Goal: Task Accomplishment & Management: Complete application form

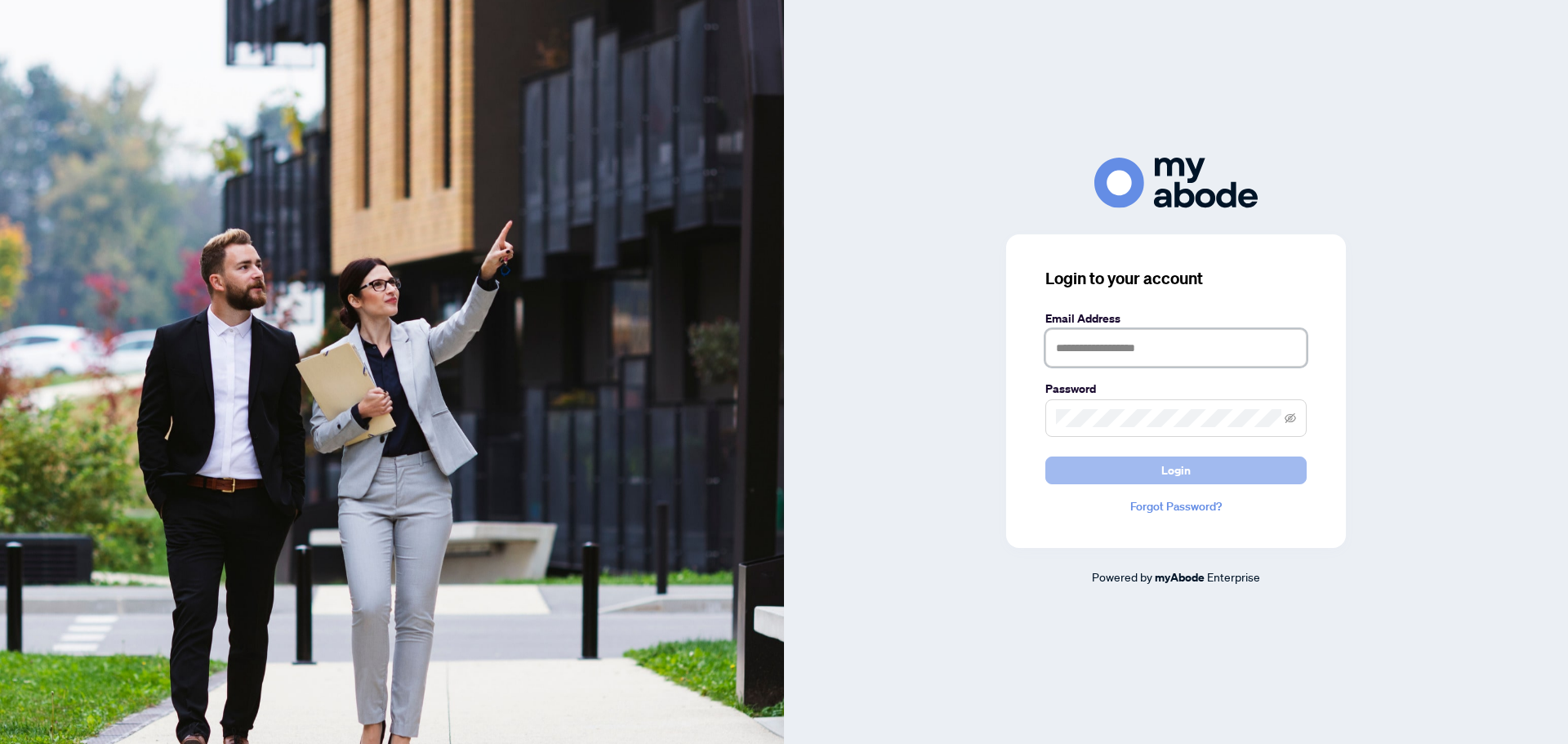
type input "**********"
click at [1189, 468] on span "Login" at bounding box center [1175, 471] width 29 height 26
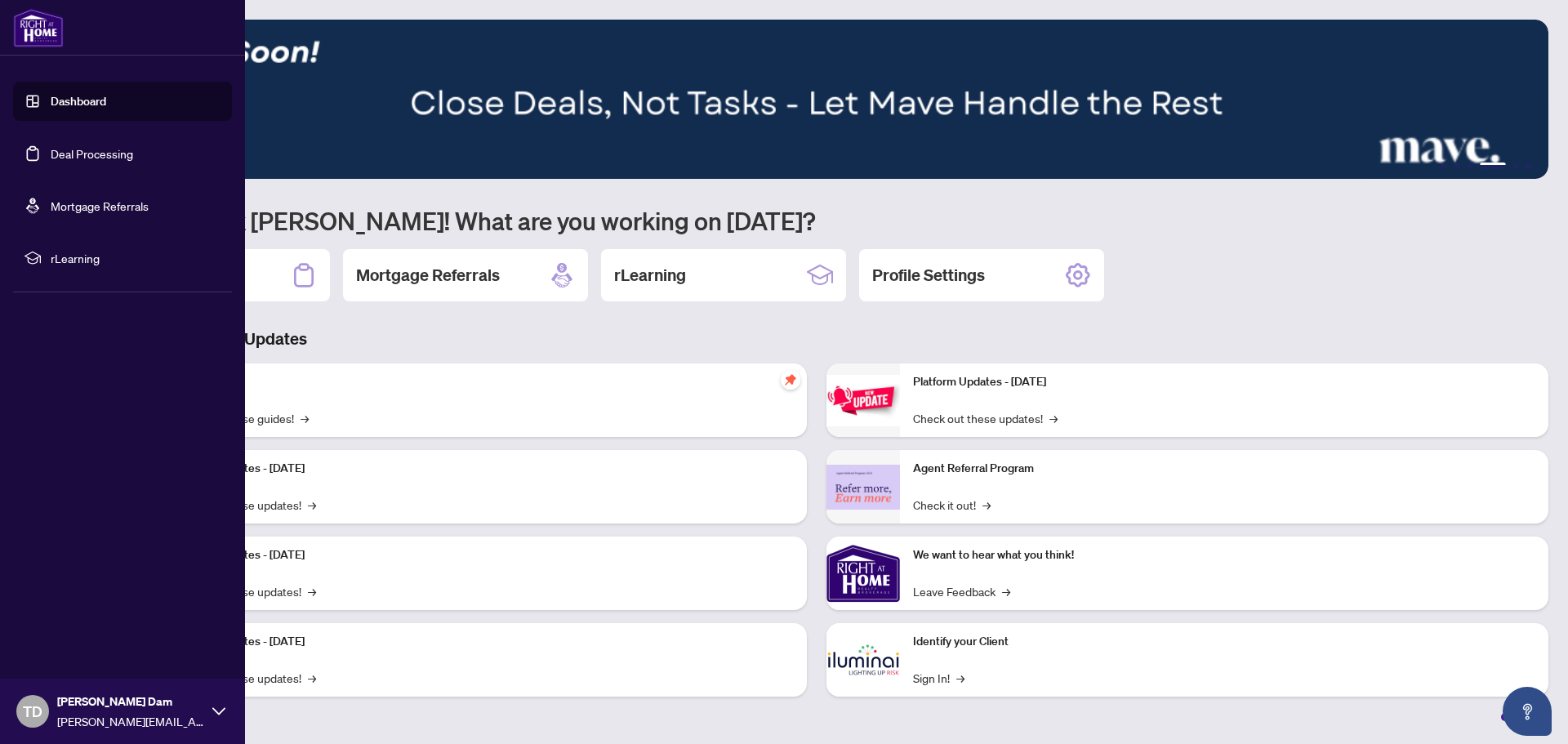
click at [111, 158] on link "Deal Processing" at bounding box center [92, 153] width 83 height 15
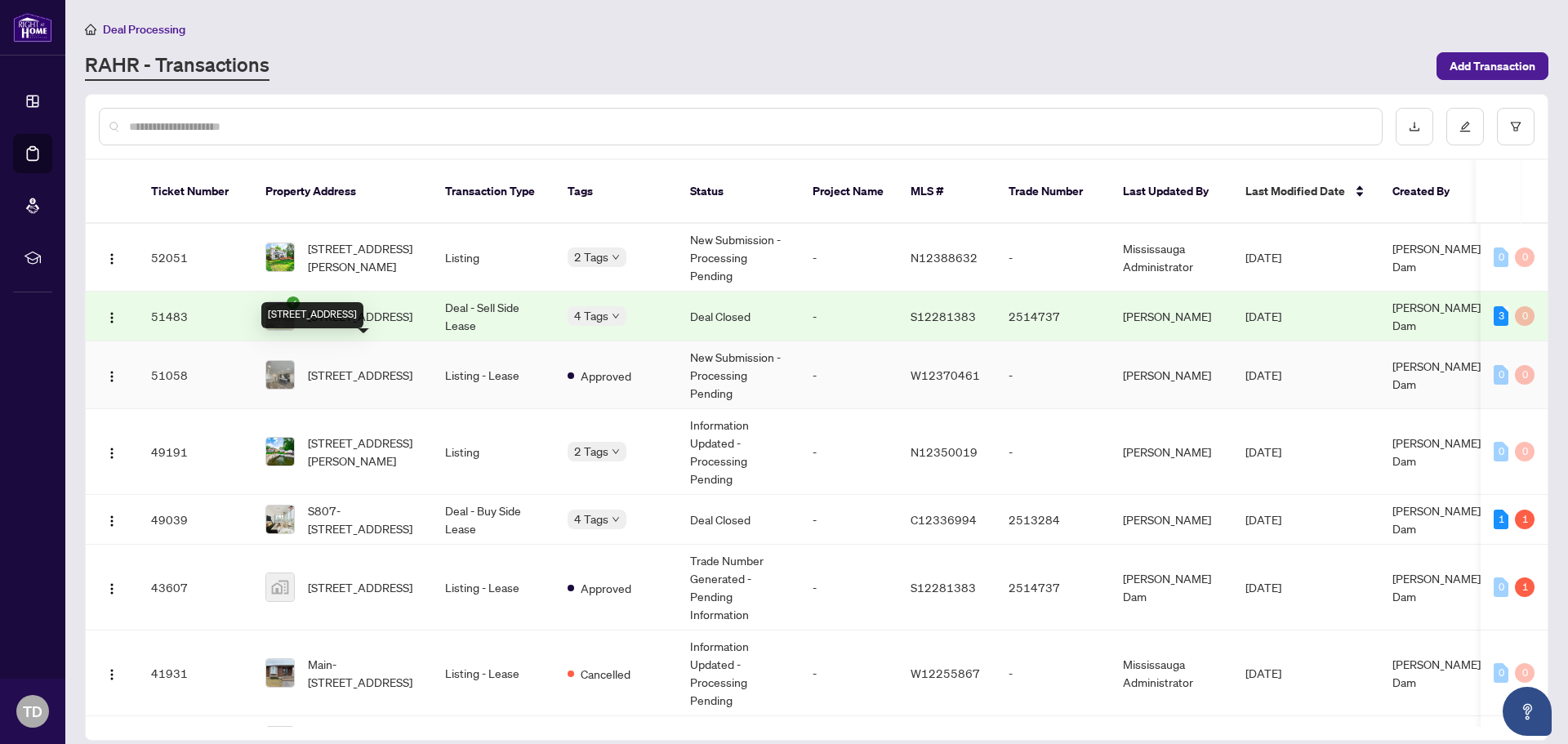
click at [403, 366] on span "[STREET_ADDRESS]" at bounding box center [360, 375] width 105 height 18
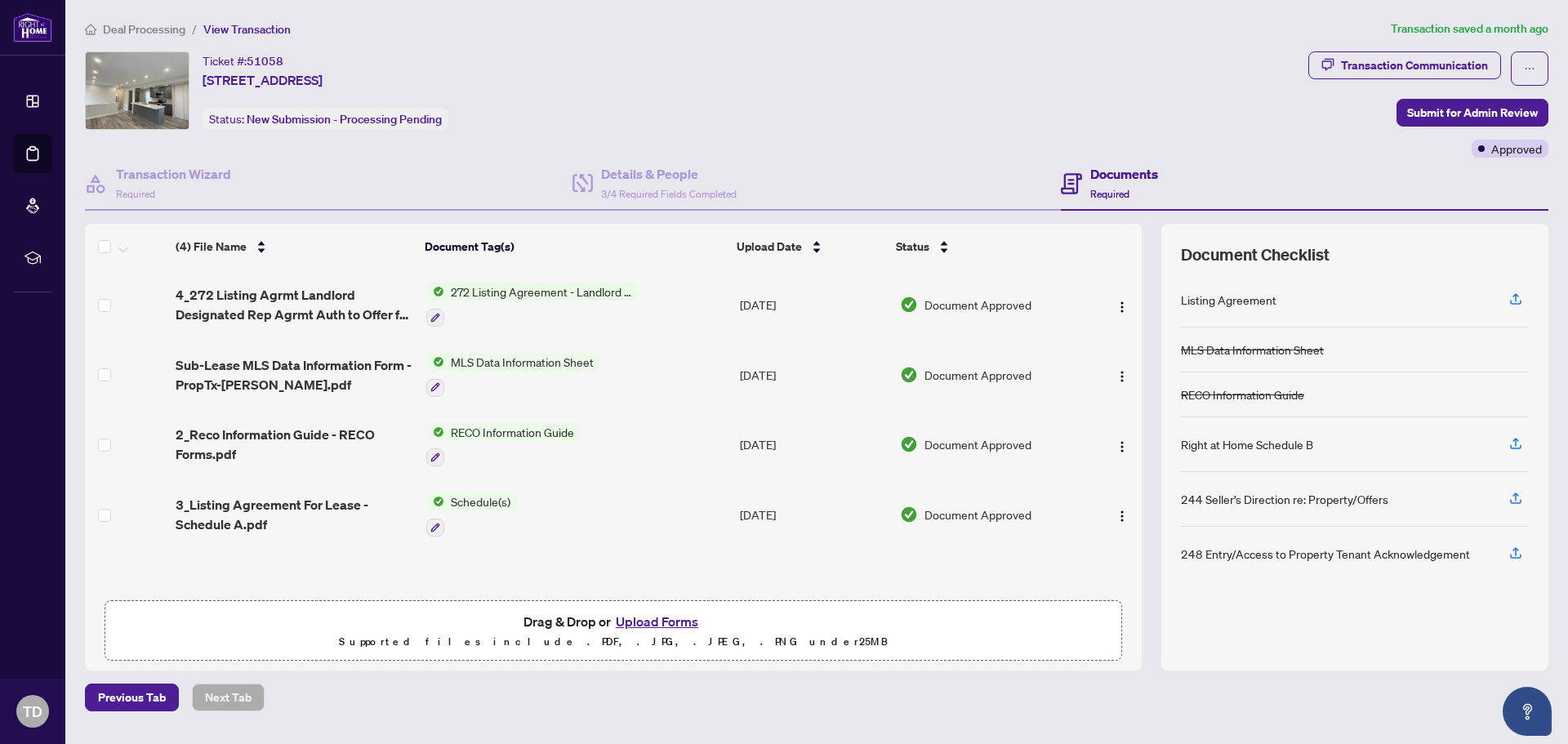
click at [674, 625] on button "Upload Forms" at bounding box center [657, 622] width 92 height 21
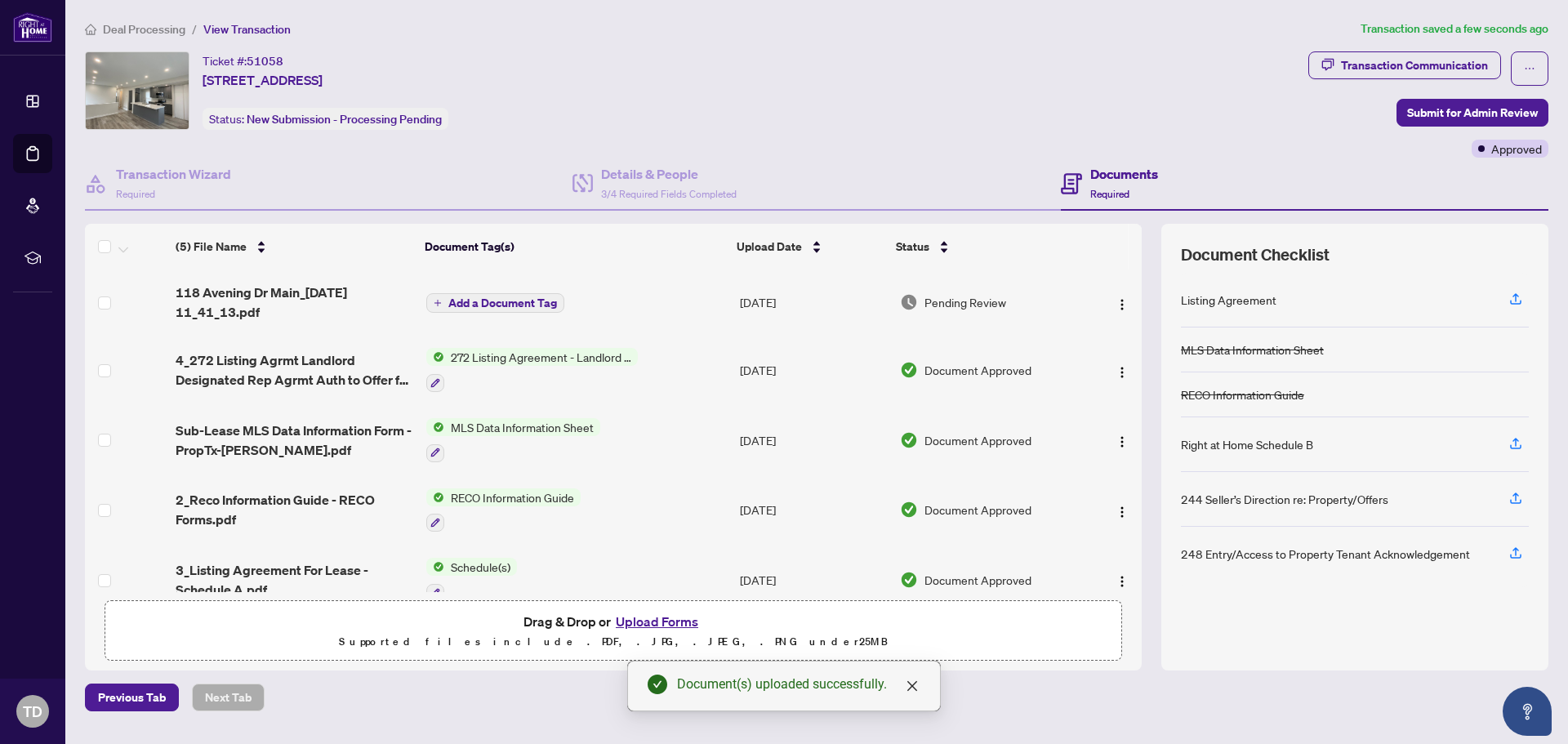
click at [512, 303] on span "Add a Document Tag" at bounding box center [502, 303] width 108 height 11
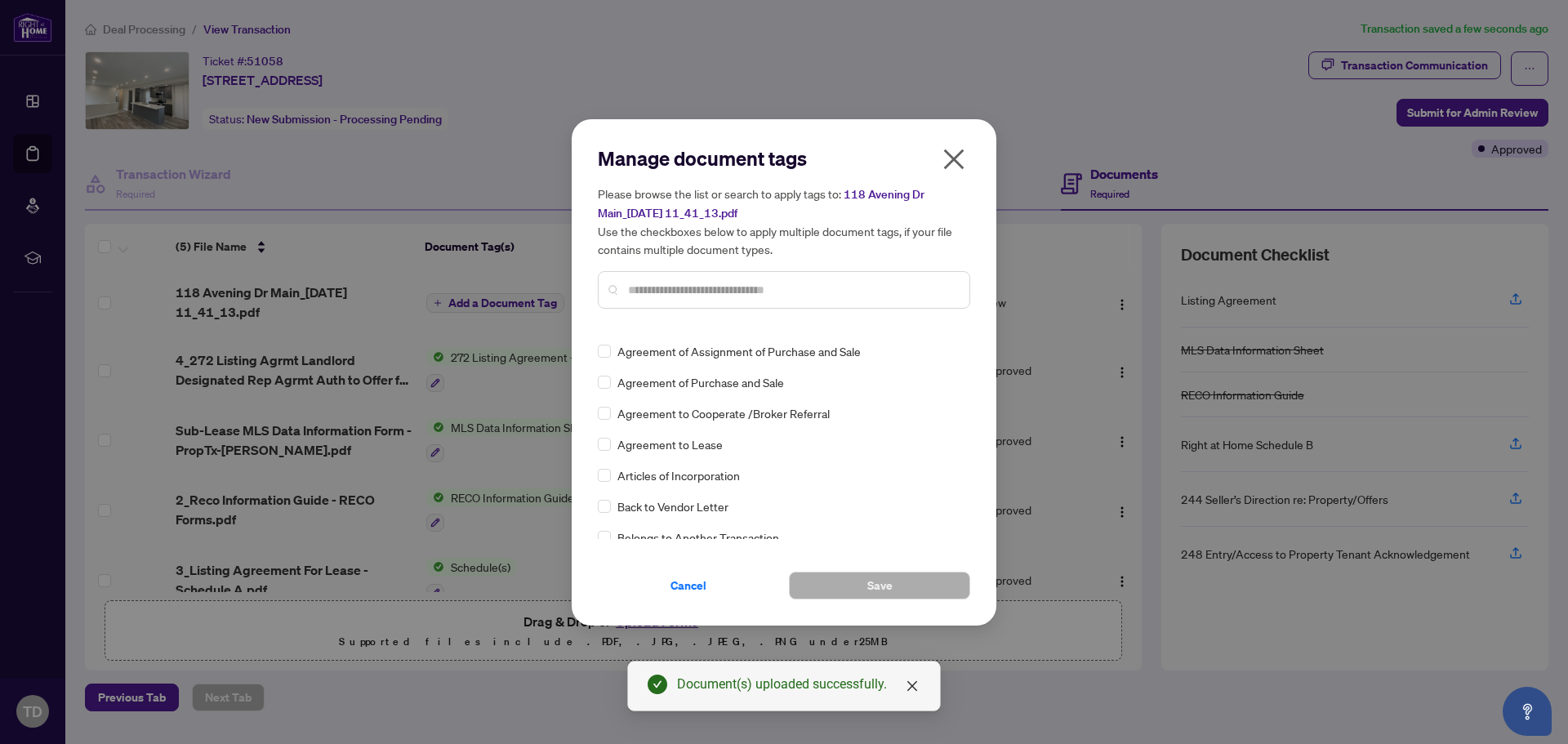
scroll to position [136, 0]
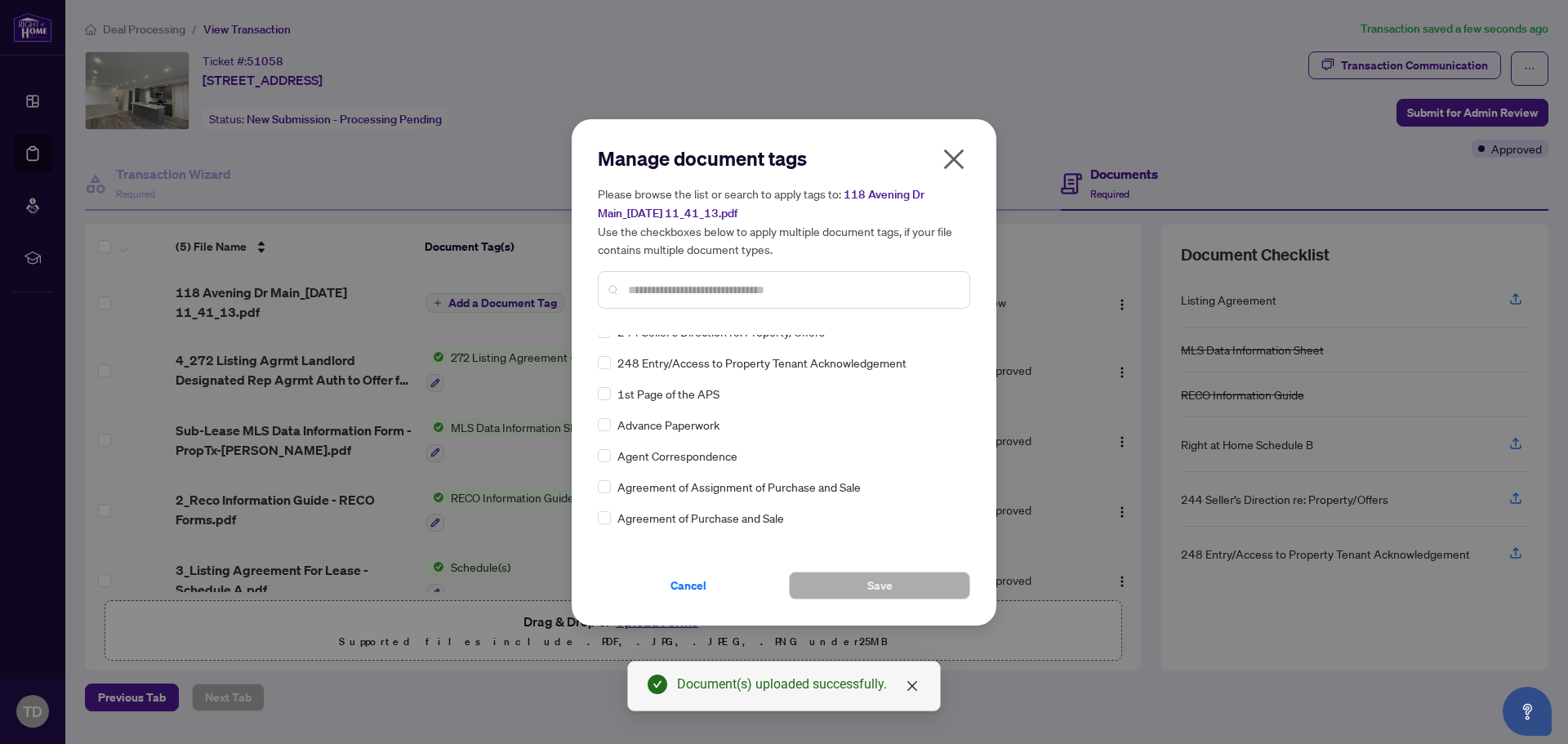
click at [755, 291] on input "text" at bounding box center [791, 290] width 328 height 18
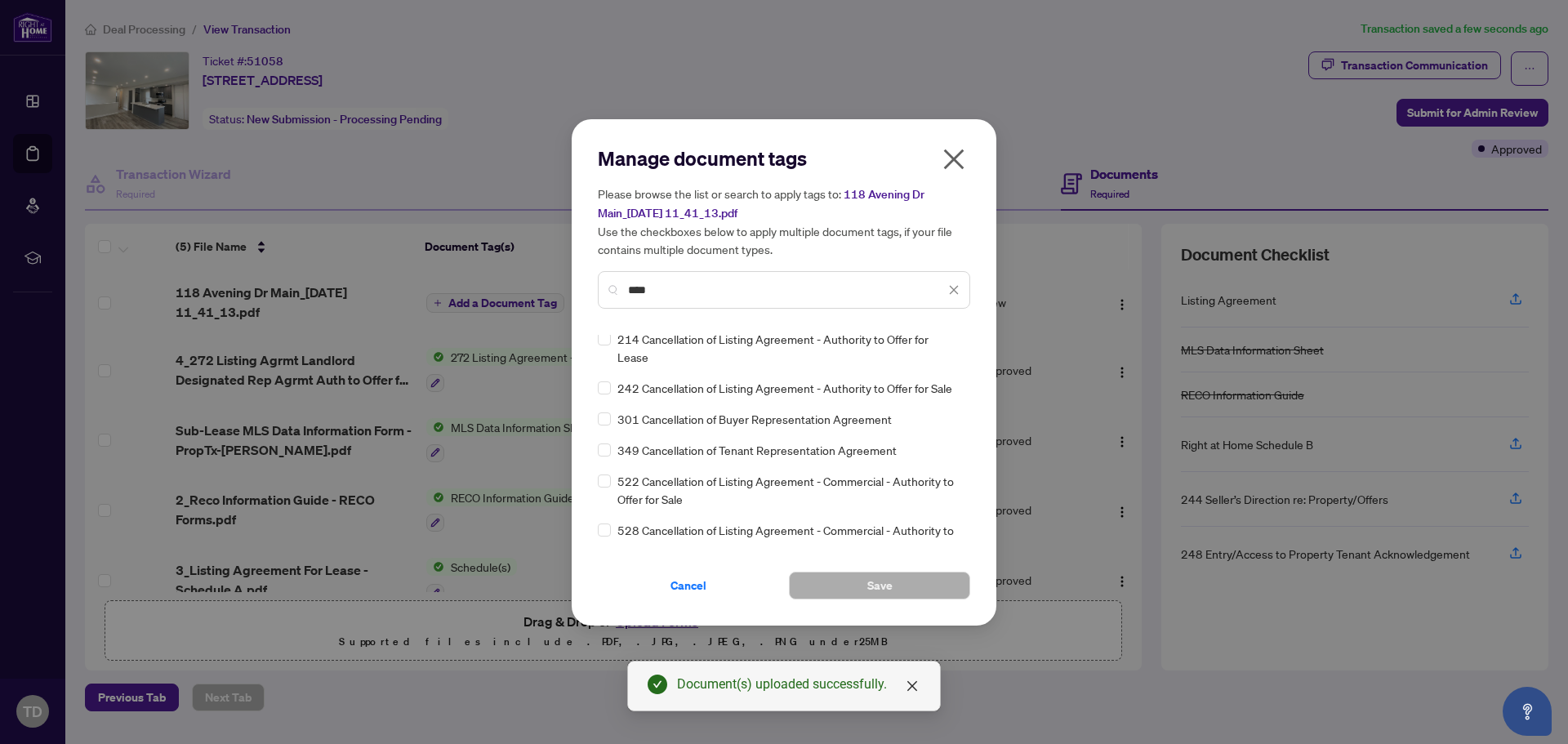
scroll to position [0, 0]
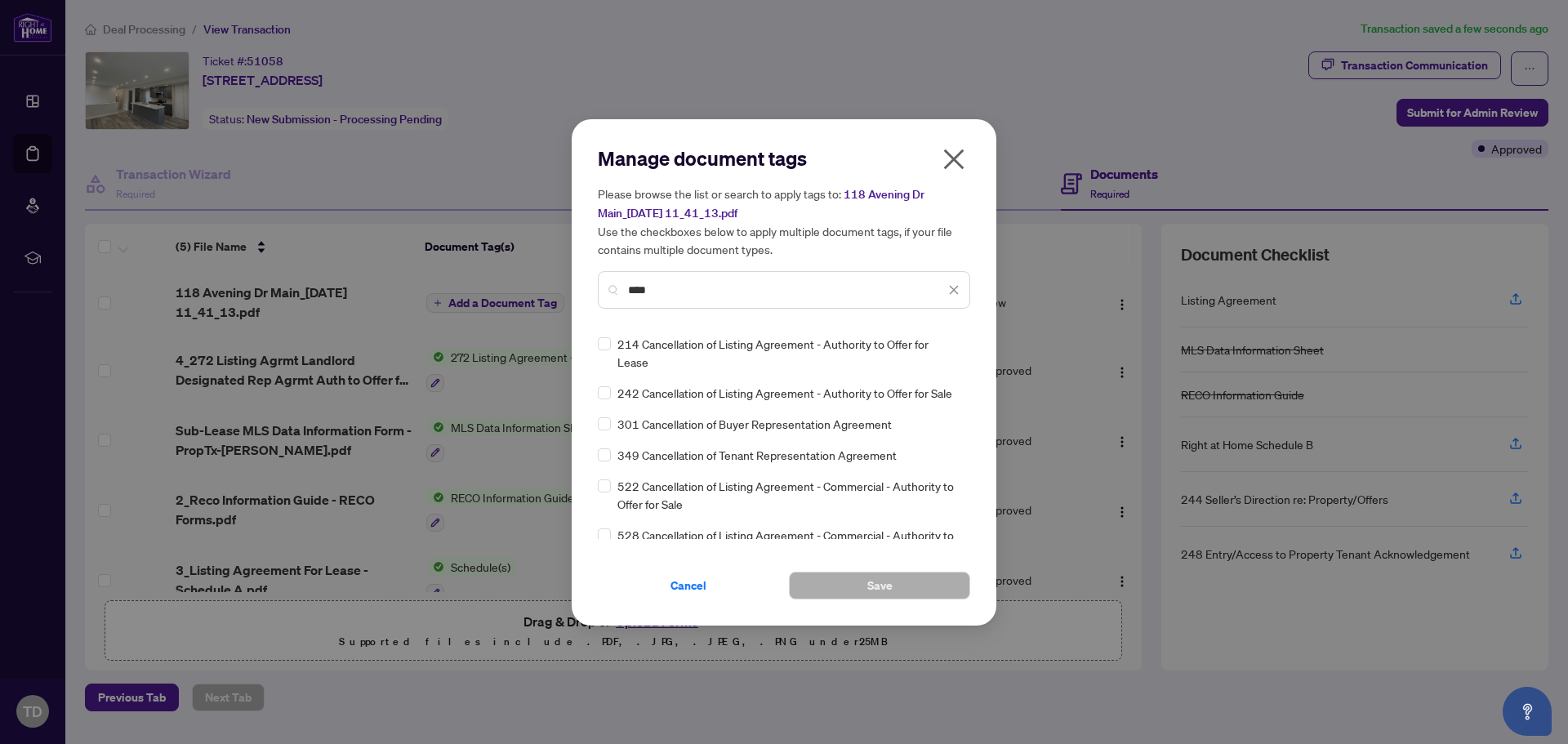
type input "****"
click at [898, 591] on button "Save" at bounding box center [880, 586] width 181 height 28
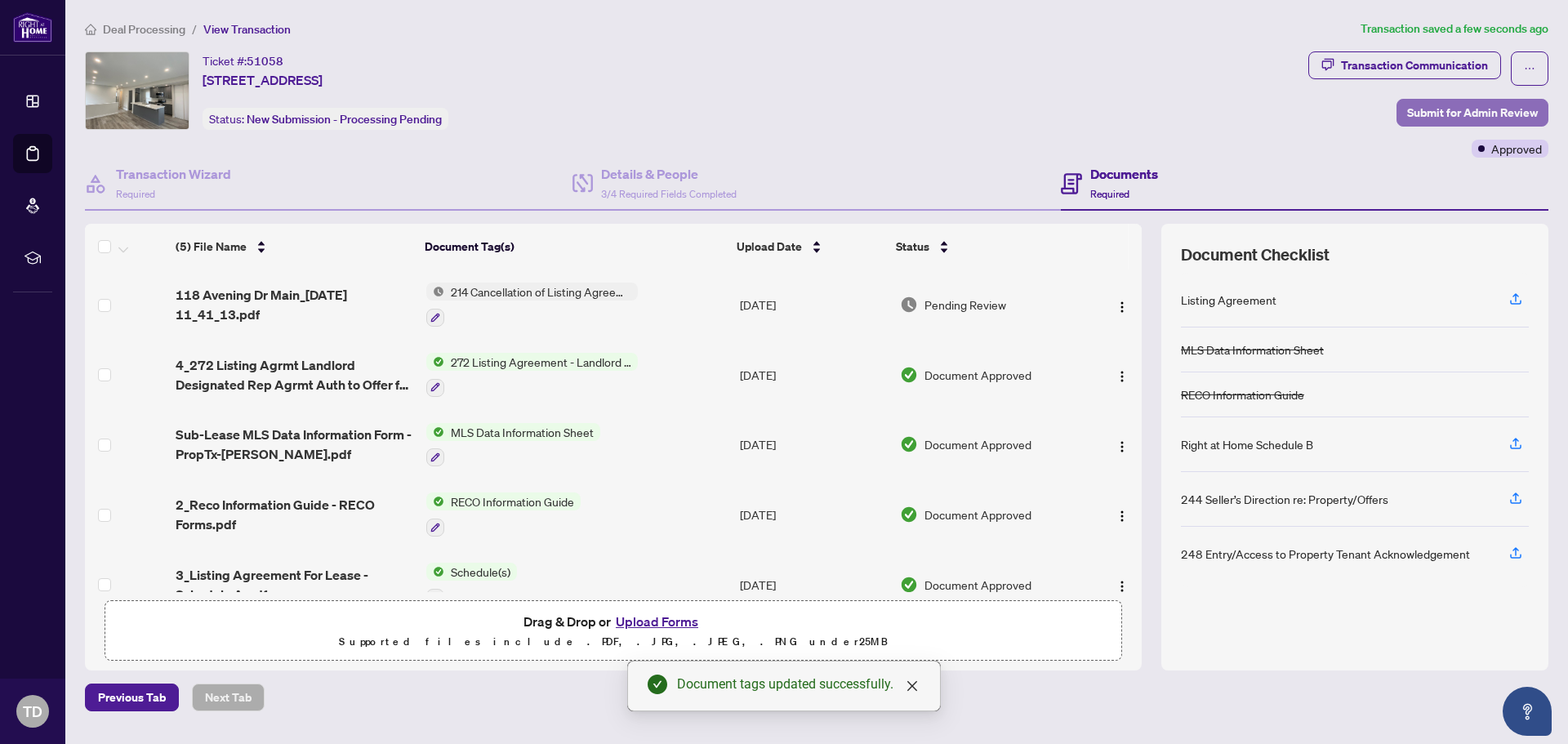
click at [1503, 107] on span "Submit for Admin Review" at bounding box center [1472, 113] width 130 height 26
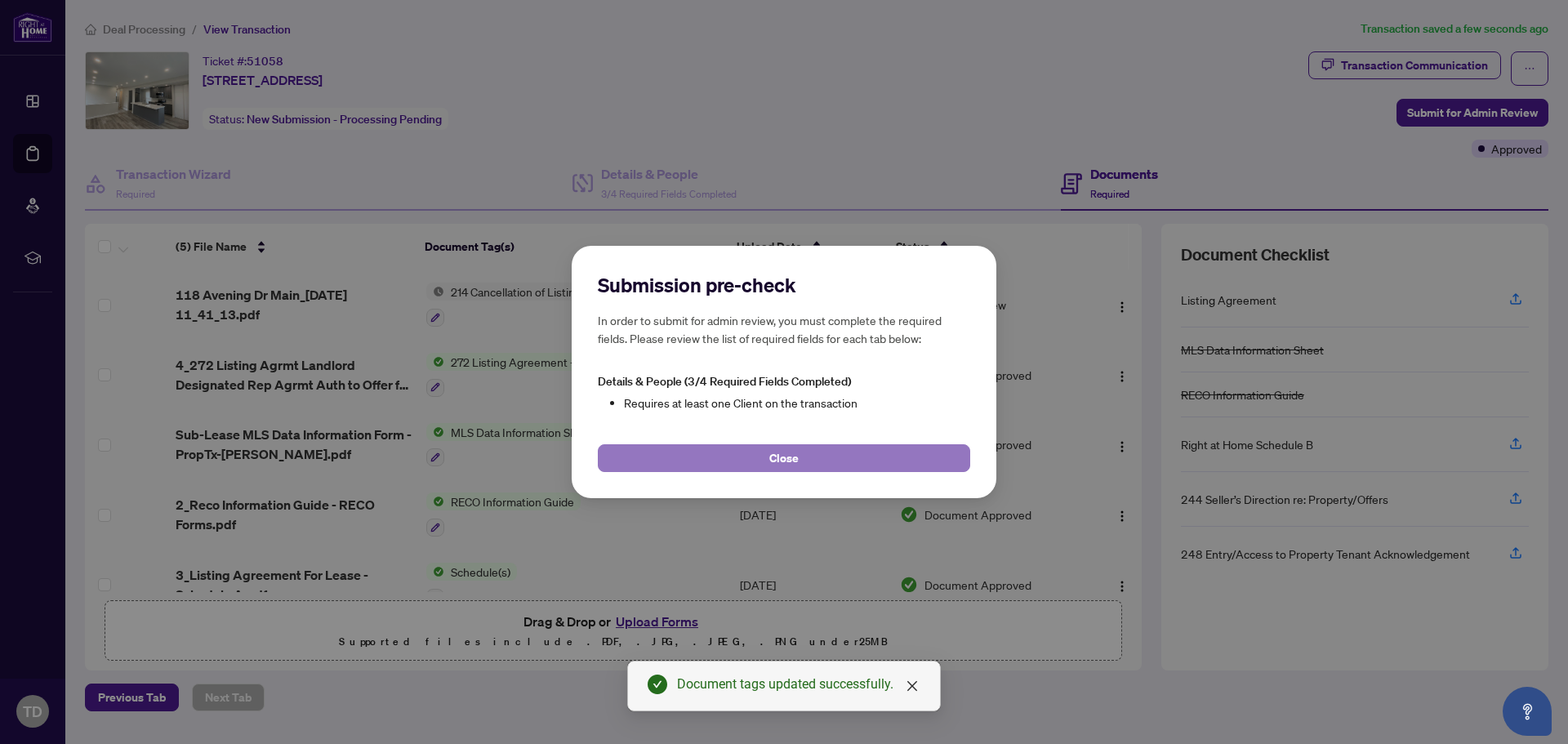
click at [799, 460] on button "Close" at bounding box center [784, 459] width 372 height 28
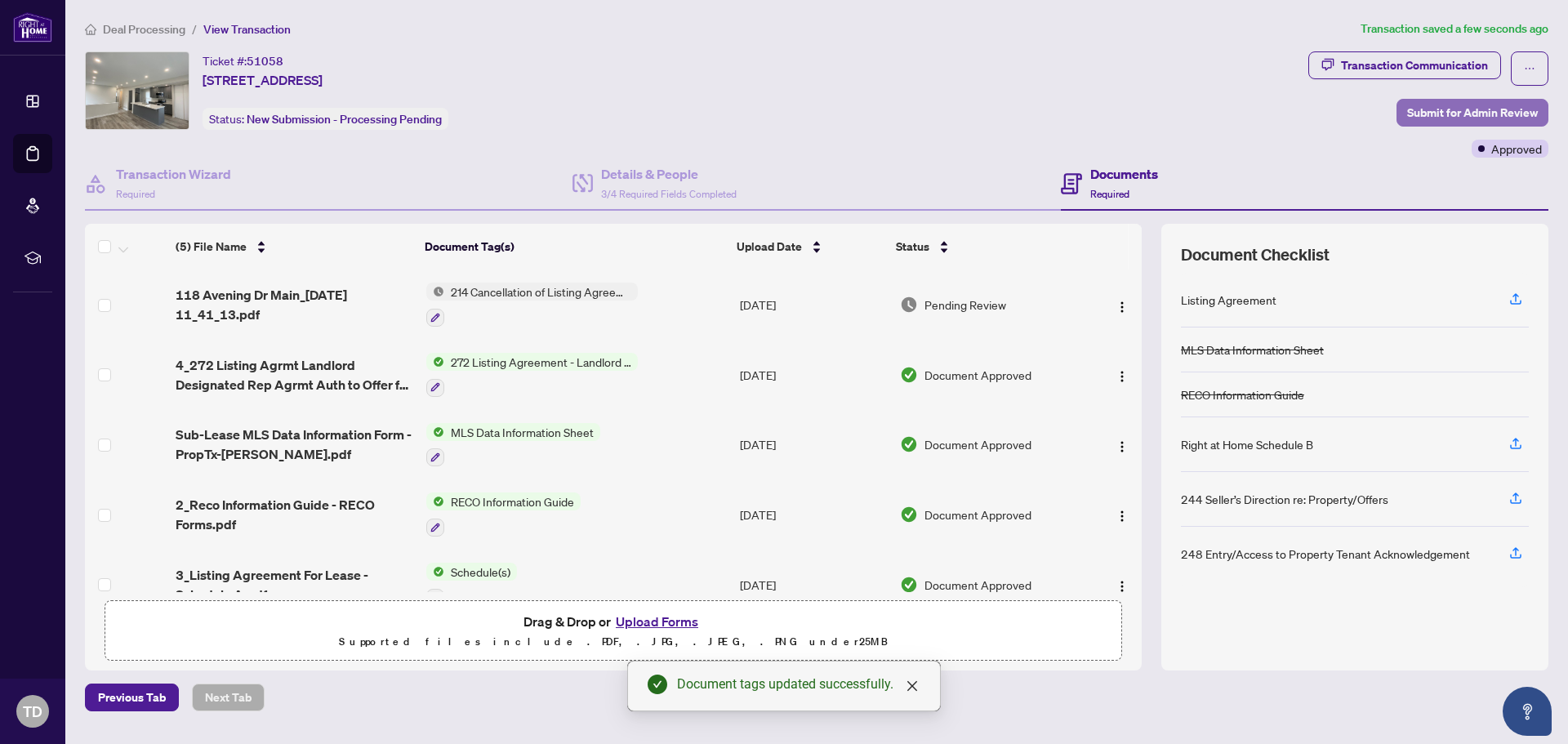
click at [1441, 110] on span "Submit for Admin Review" at bounding box center [1472, 113] width 130 height 26
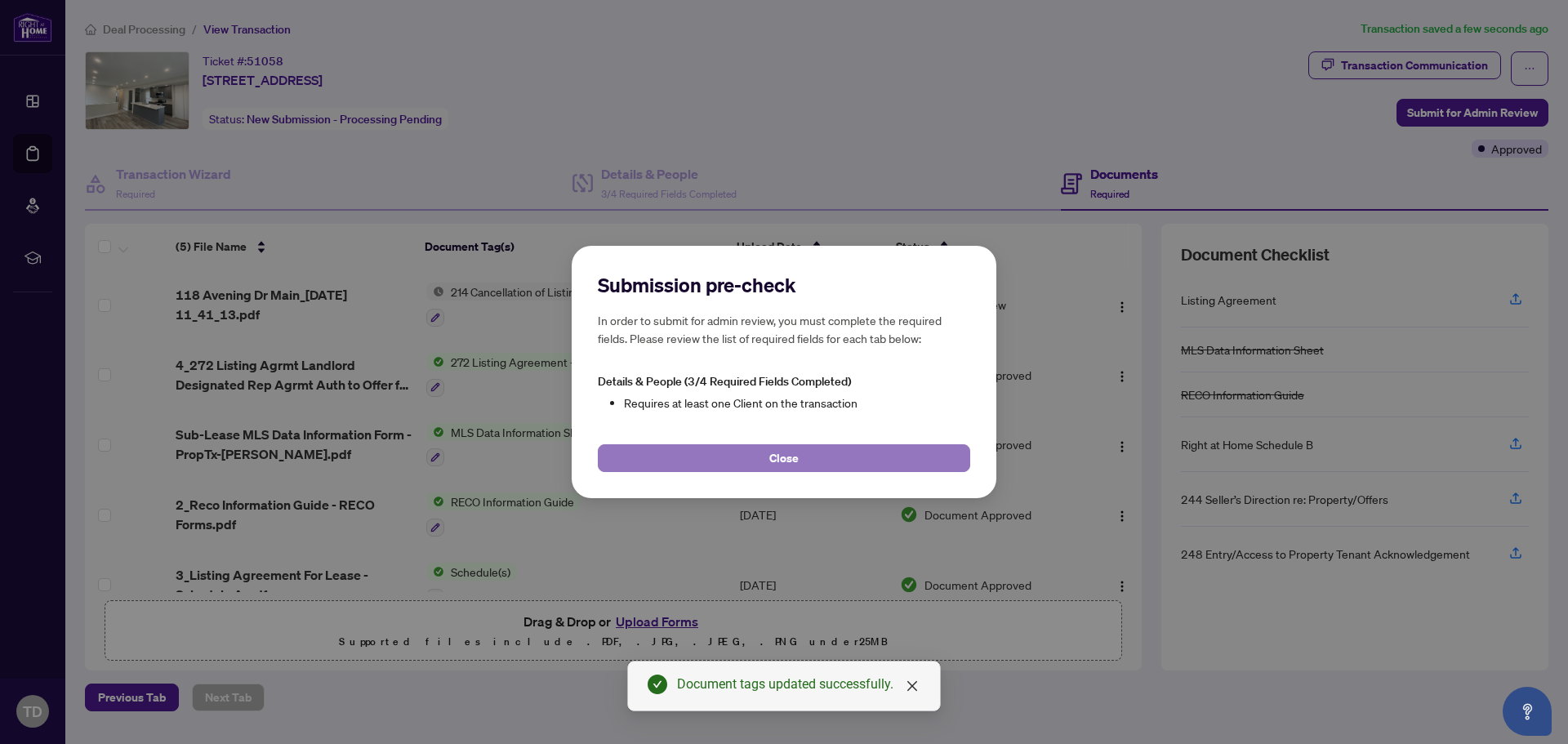
click at [814, 465] on button "Close" at bounding box center [784, 459] width 372 height 28
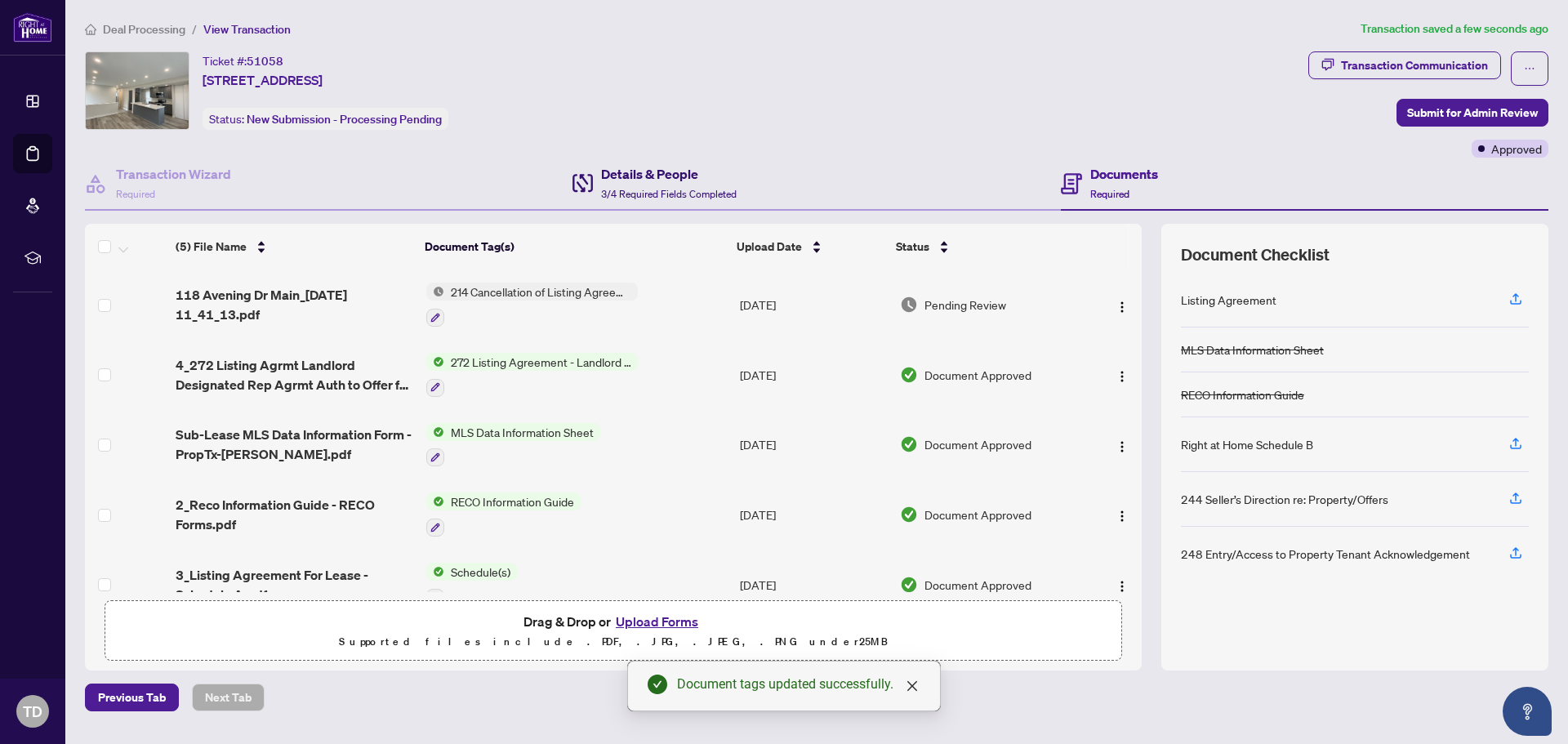
click at [681, 198] on span "3/4 Required Fields Completed" at bounding box center [669, 194] width 136 height 12
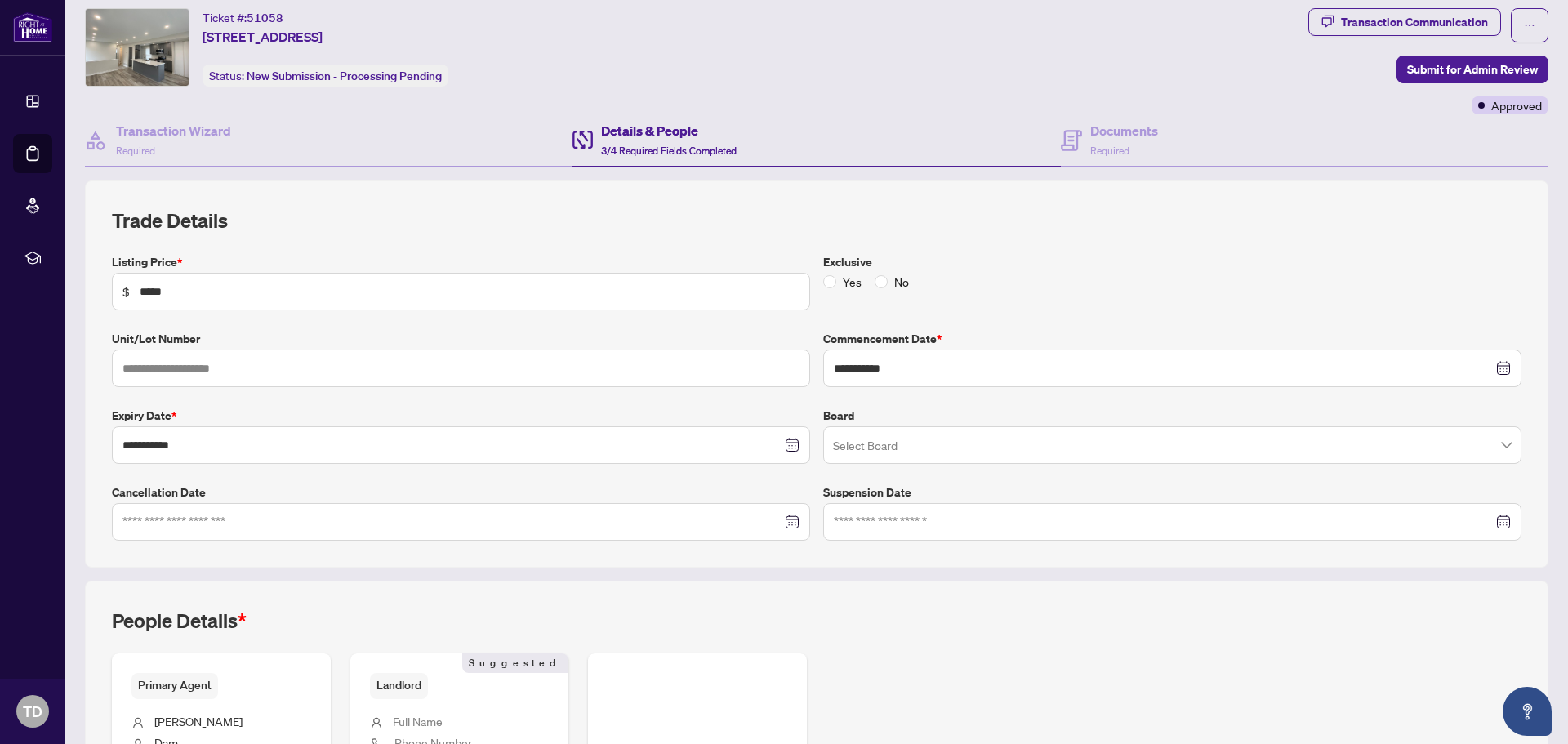
scroll to position [264, 0]
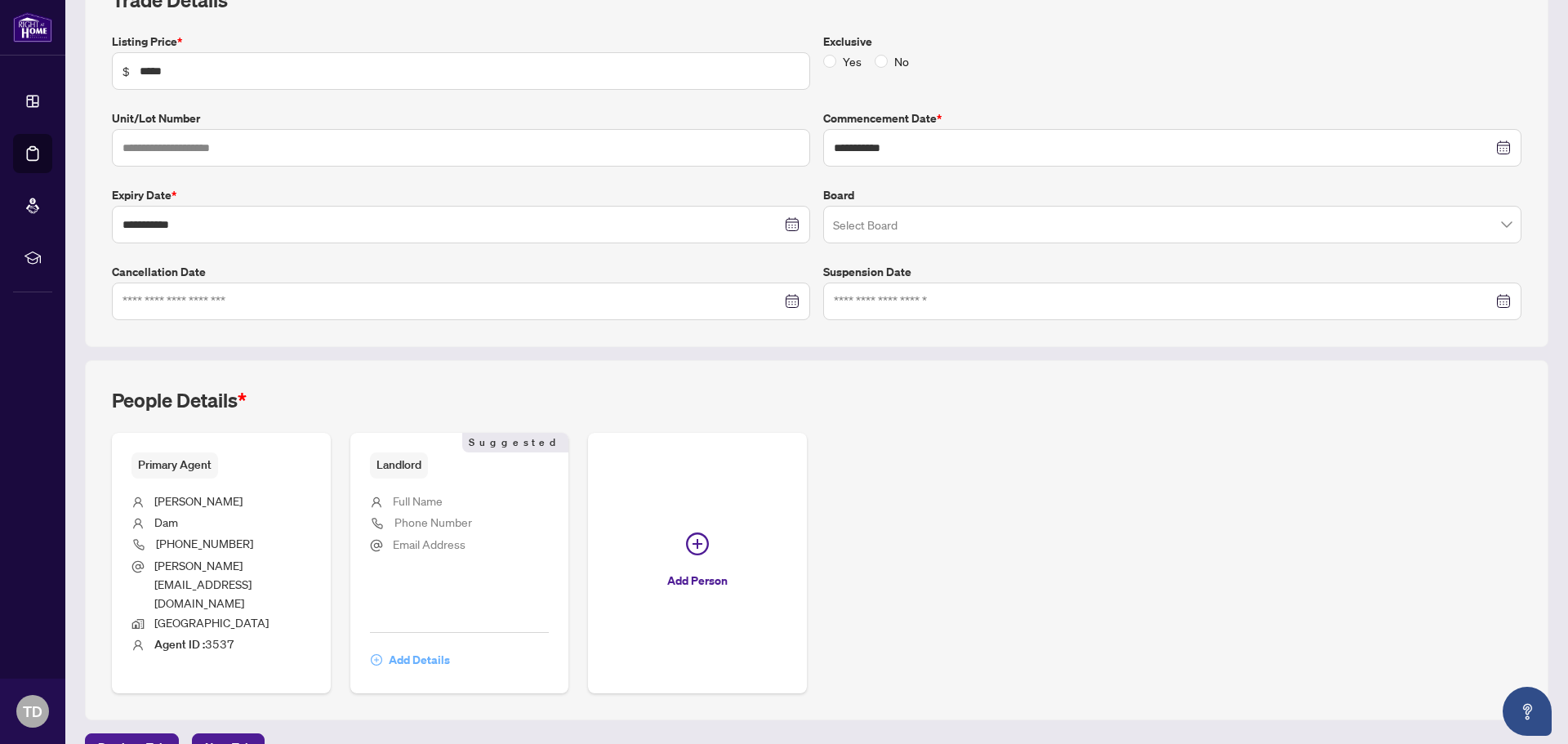
click at [419, 647] on span "Add Details" at bounding box center [420, 660] width 62 height 26
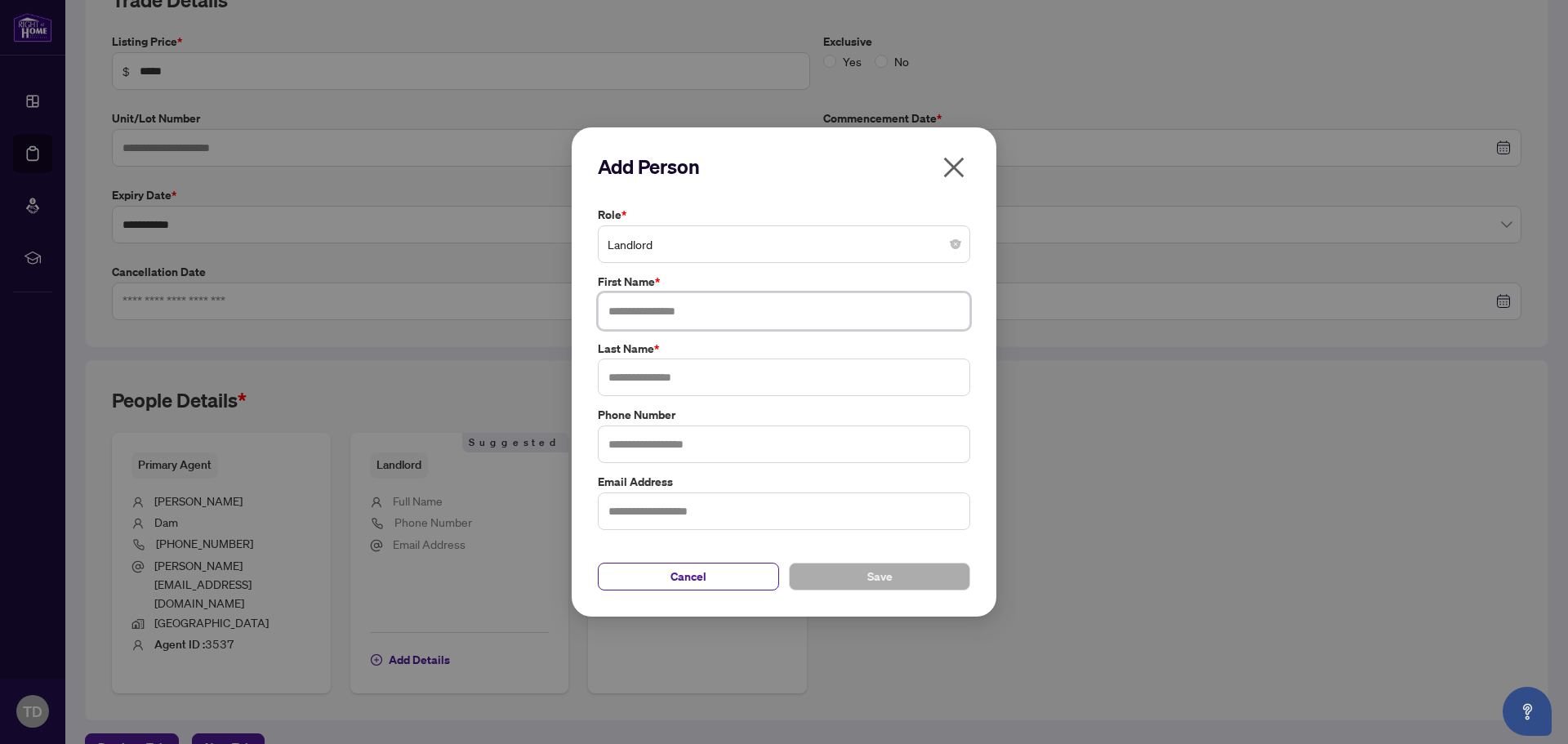
click at [712, 313] on input "text" at bounding box center [784, 311] width 372 height 38
type input "********"
click at [750, 347] on label "Last Name *" at bounding box center [784, 349] width 372 height 18
click at [752, 379] on input "text" at bounding box center [784, 377] width 372 height 38
type input "*****"
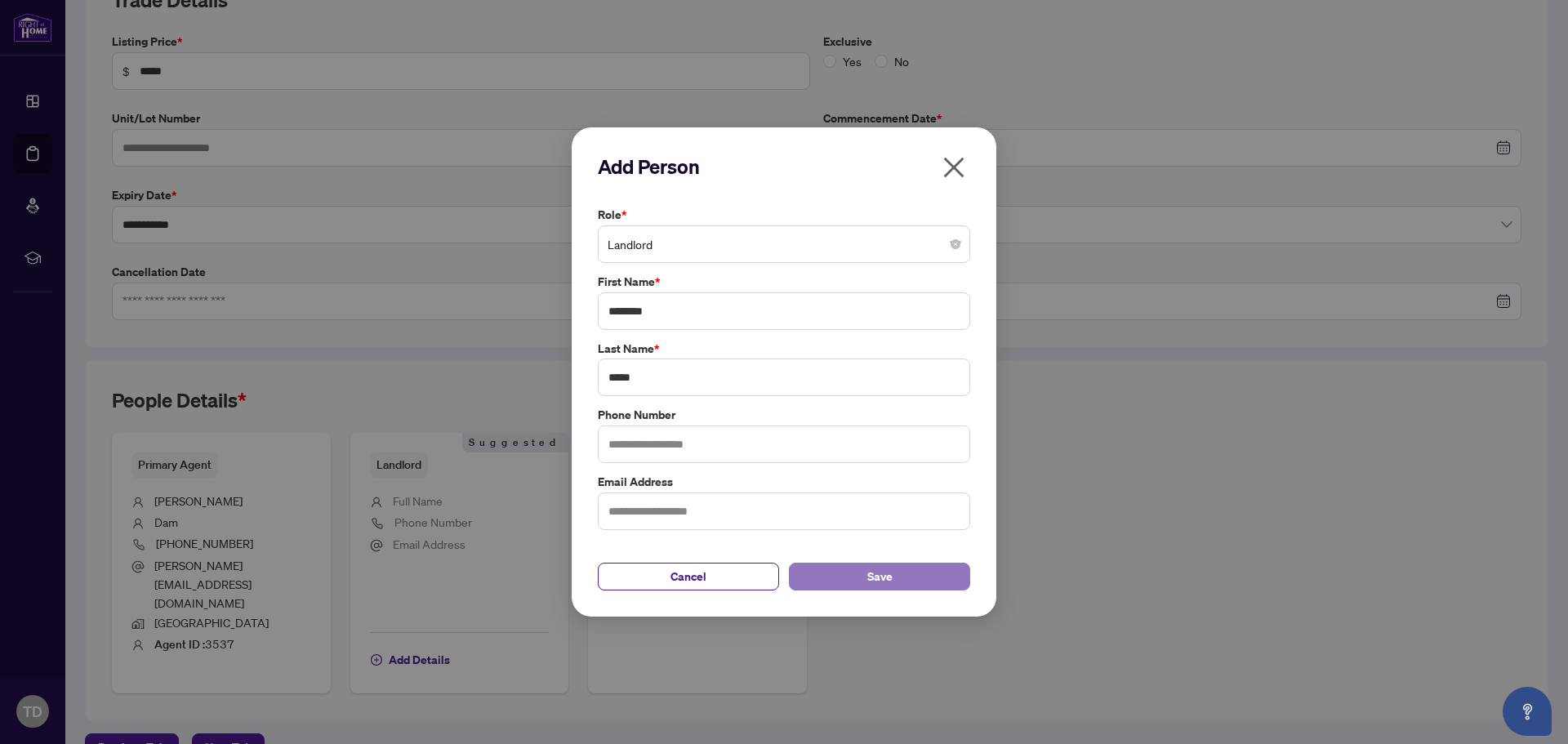
click at [876, 565] on span "Save" at bounding box center [880, 577] width 26 height 26
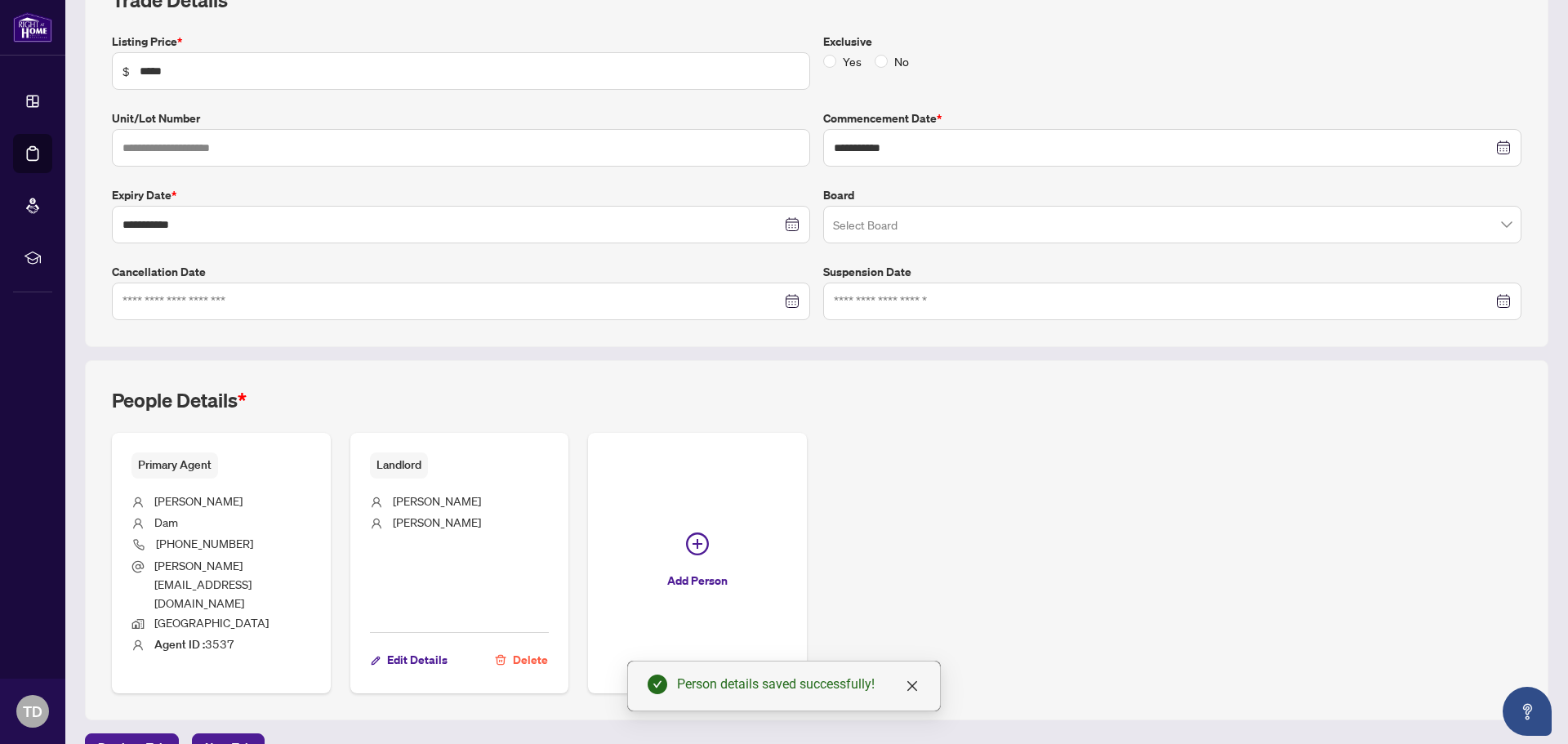
scroll to position [0, 0]
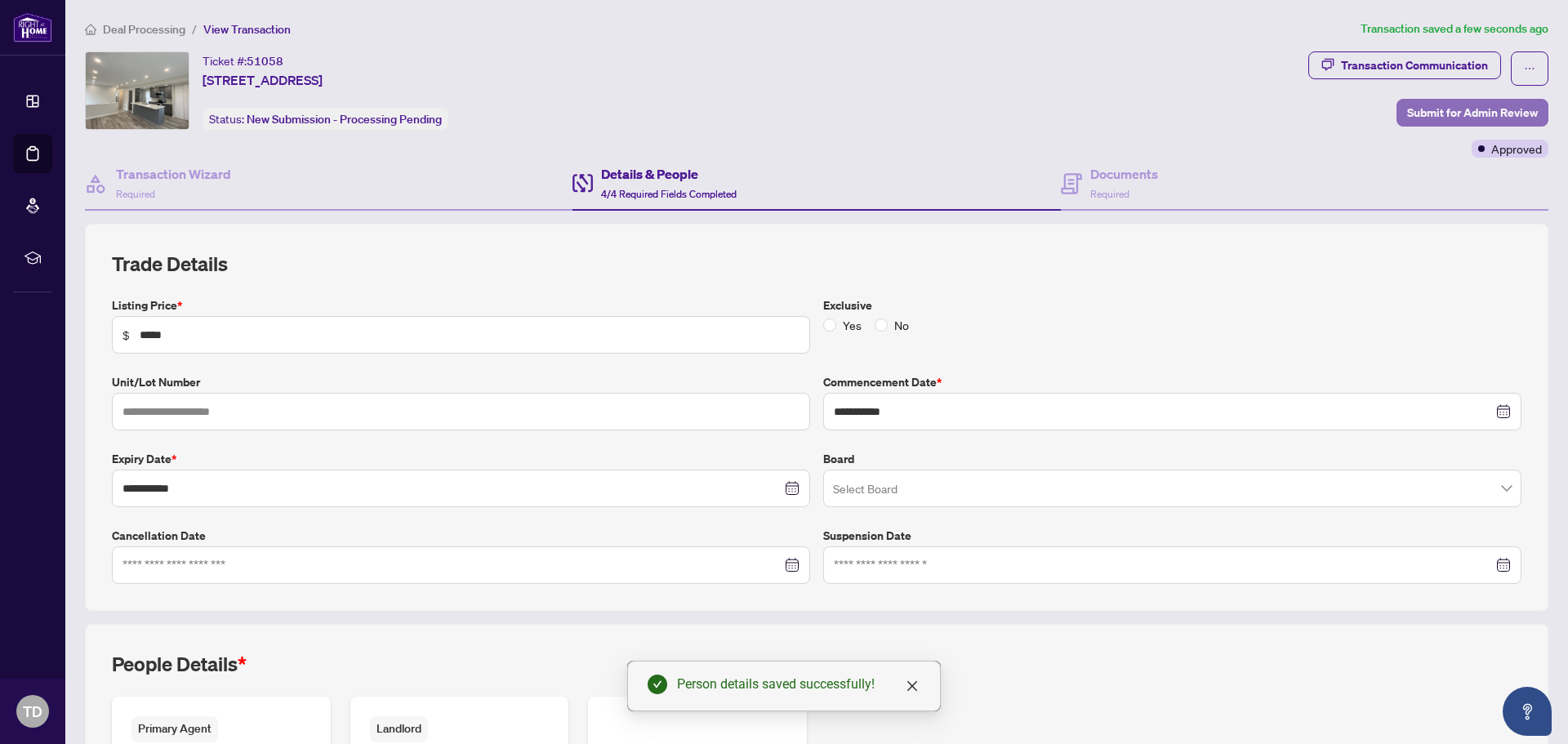
click at [1454, 107] on span "Submit for Admin Review" at bounding box center [1472, 113] width 130 height 26
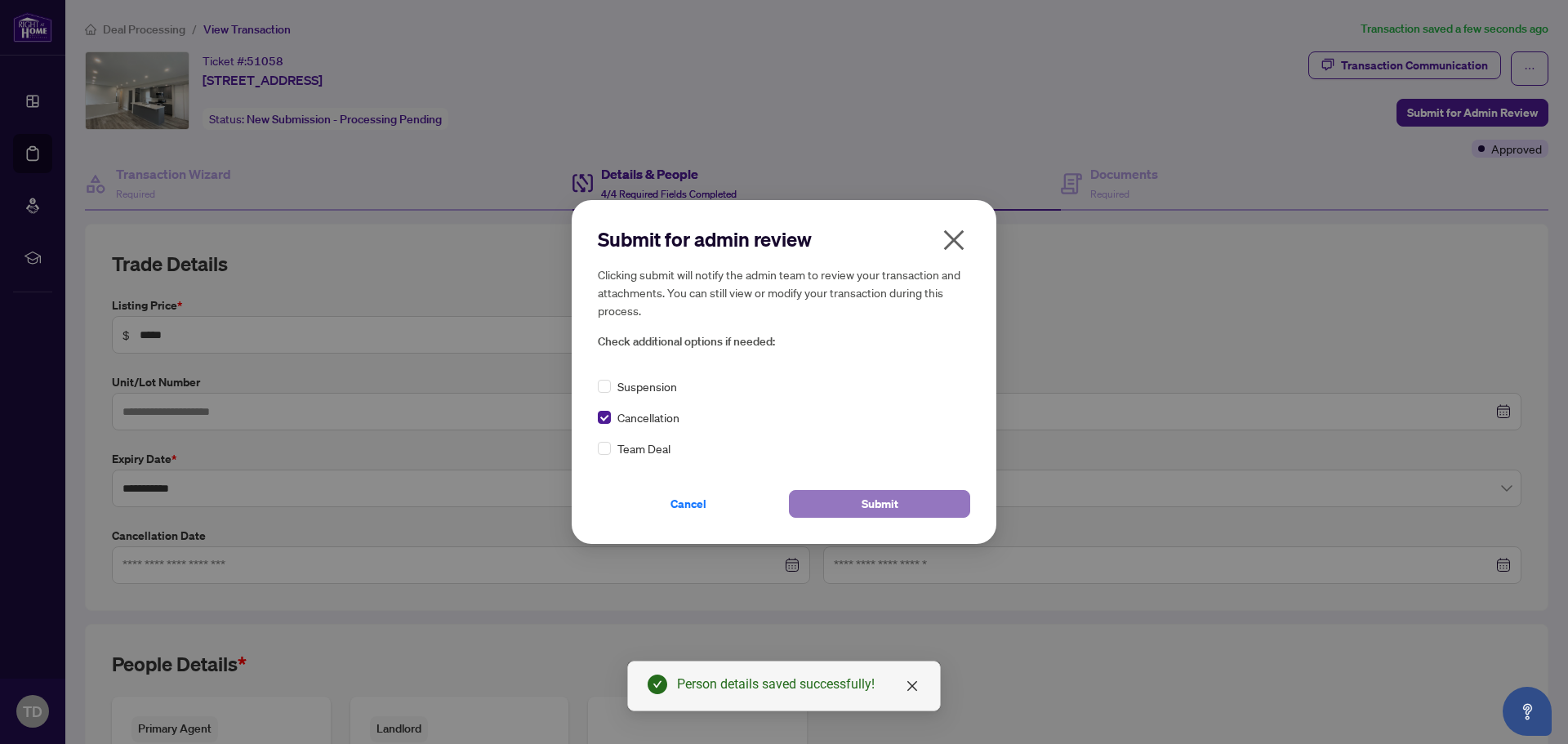
click at [898, 504] on button "Submit" at bounding box center [880, 505] width 181 height 28
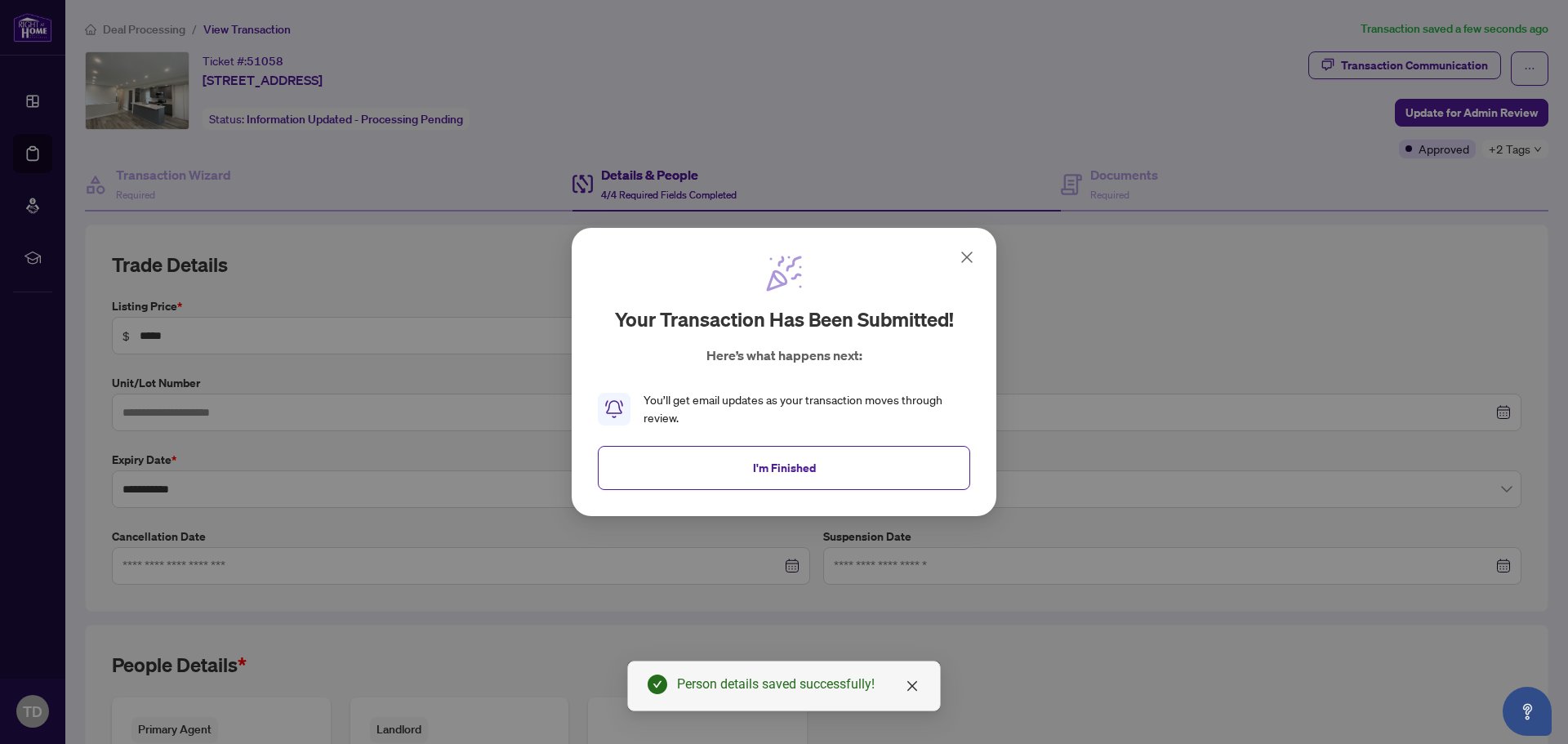
drag, startPoint x: 785, startPoint y: 470, endPoint x: 789, endPoint y: 460, distance: 10.8
click at [789, 469] on span "I'm Finished" at bounding box center [784, 468] width 63 height 26
